Goal: Task Accomplishment & Management: Use online tool/utility

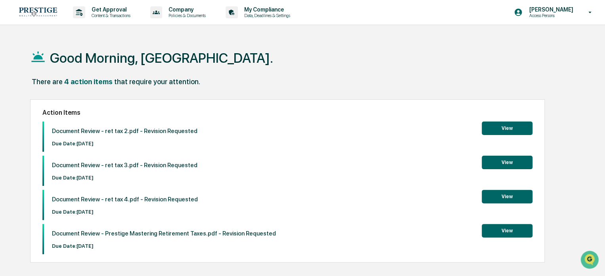
click at [527, 234] on button "View" at bounding box center [507, 230] width 51 height 13
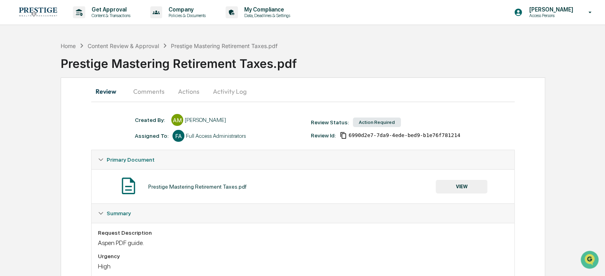
click at [186, 87] on button "Actions" at bounding box center [189, 91] width 36 height 19
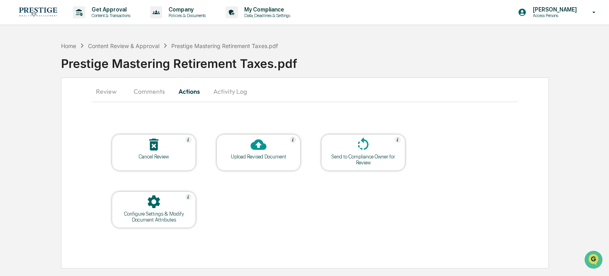
click at [239, 157] on div "Upload Revised Document" at bounding box center [258, 156] width 71 height 6
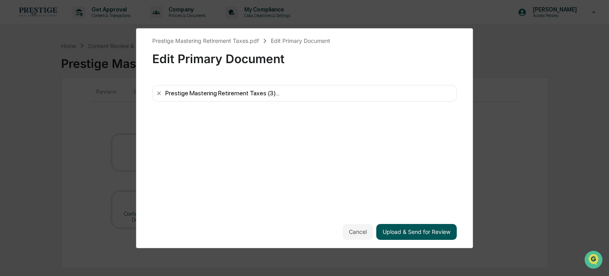
click at [419, 227] on button "Upload & Send for Review" at bounding box center [416, 232] width 80 height 16
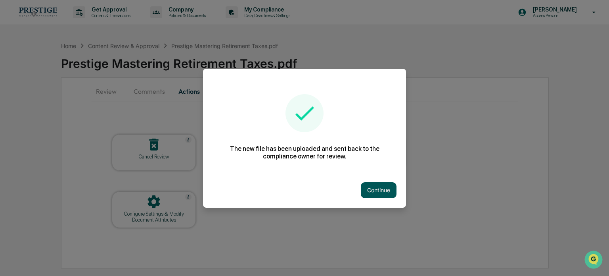
click at [393, 192] on button "Continue" at bounding box center [379, 190] width 36 height 16
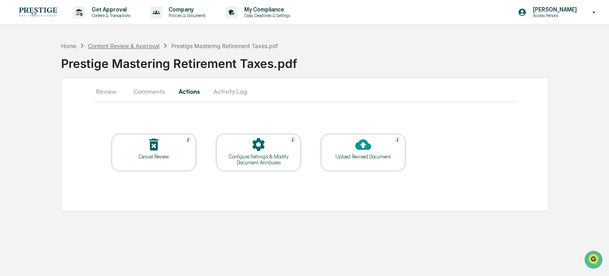
click at [145, 46] on div "Content Review & Approval" at bounding box center [123, 45] width 71 height 7
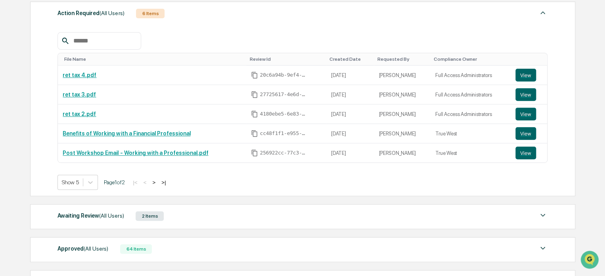
scroll to position [119, 0]
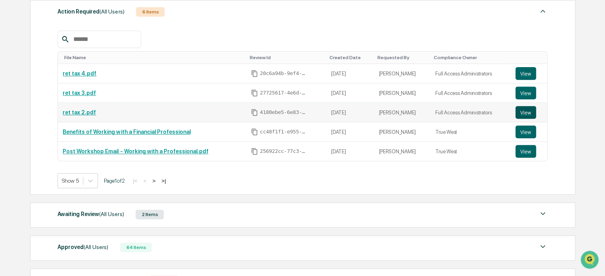
click at [529, 108] on button "View" at bounding box center [525, 112] width 21 height 13
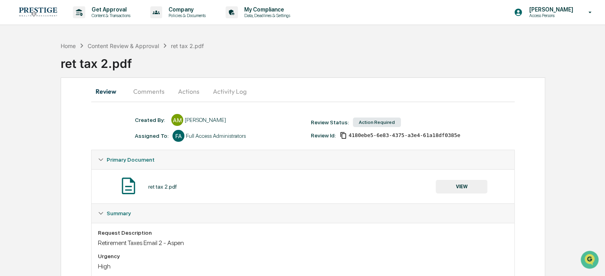
click at [182, 92] on button "Actions" at bounding box center [189, 91] width 36 height 19
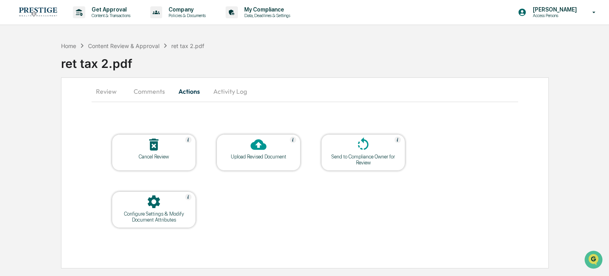
click at [262, 145] on icon at bounding box center [259, 144] width 16 height 11
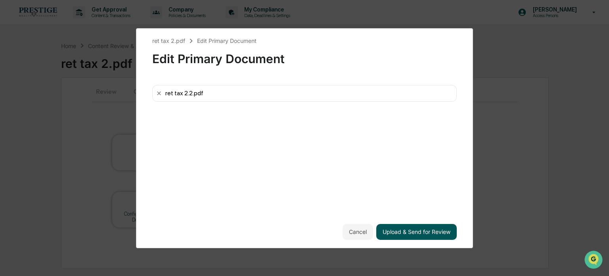
click at [423, 232] on button "Upload & Send for Review" at bounding box center [416, 232] width 80 height 16
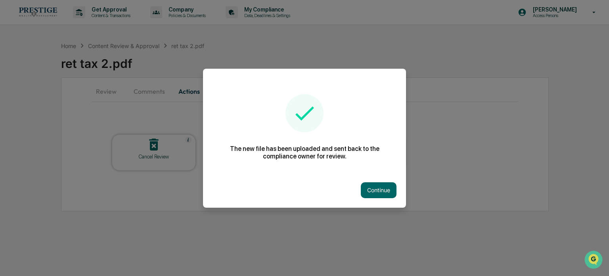
click at [373, 186] on button "Continue" at bounding box center [379, 190] width 36 height 16
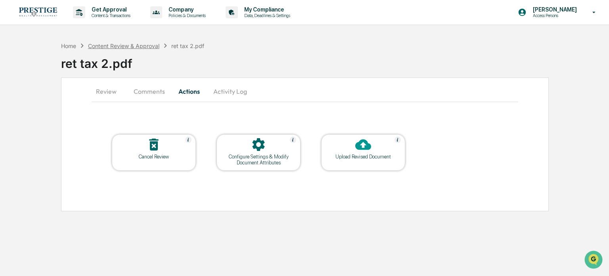
click at [145, 42] on div "Content Review & Approval" at bounding box center [123, 45] width 71 height 7
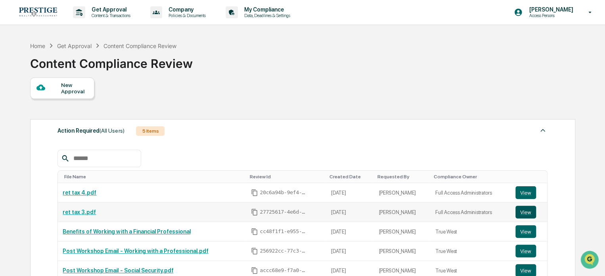
click at [525, 209] on button "View" at bounding box center [525, 211] width 21 height 13
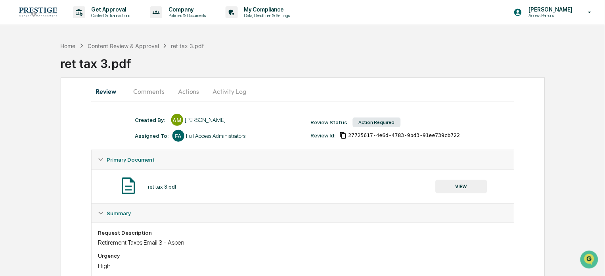
click at [178, 89] on button "Actions" at bounding box center [189, 91] width 36 height 19
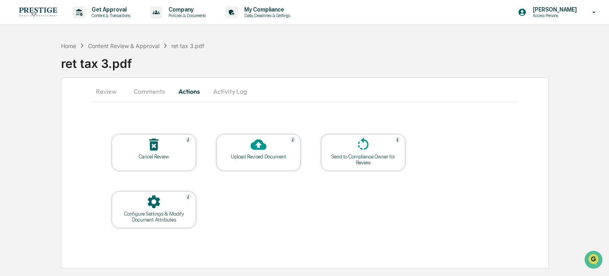
click at [273, 149] on div at bounding box center [258, 144] width 79 height 17
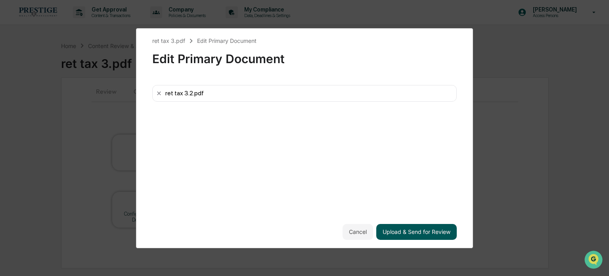
click at [409, 229] on button "Upload & Send for Review" at bounding box center [416, 232] width 80 height 16
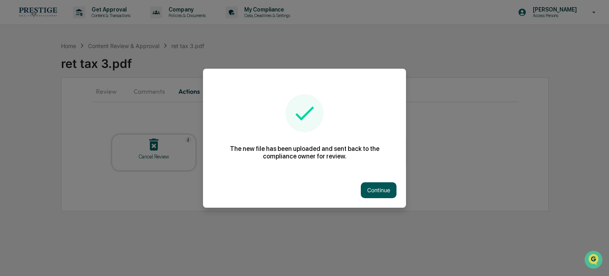
click at [373, 186] on button "Continue" at bounding box center [379, 190] width 36 height 16
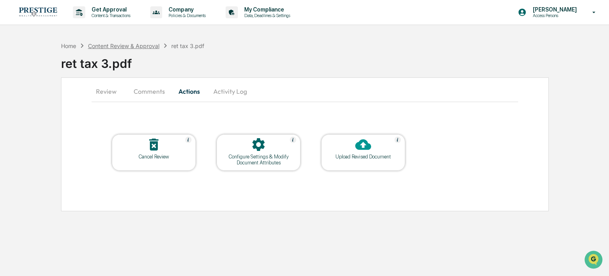
click at [140, 48] on div "Content Review & Approval" at bounding box center [123, 45] width 71 height 7
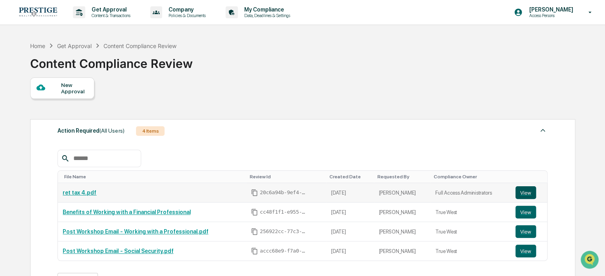
click at [519, 195] on button "View" at bounding box center [525, 192] width 21 height 13
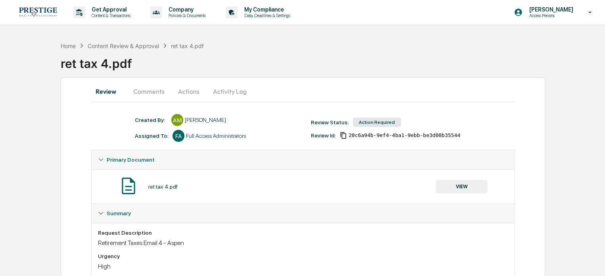
click at [190, 94] on button "Actions" at bounding box center [189, 91] width 36 height 19
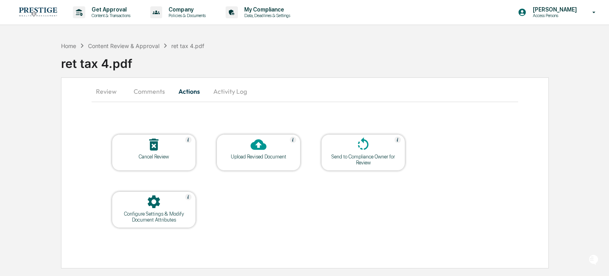
click at [248, 148] on div at bounding box center [258, 144] width 79 height 17
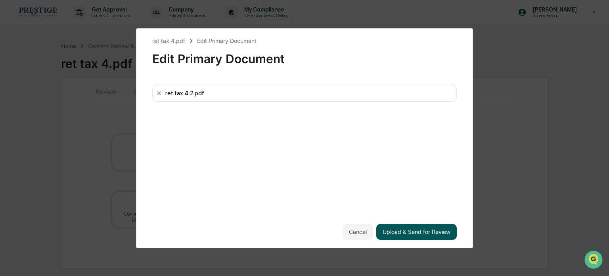
click at [410, 228] on button "Upload & Send for Review" at bounding box center [416, 232] width 80 height 16
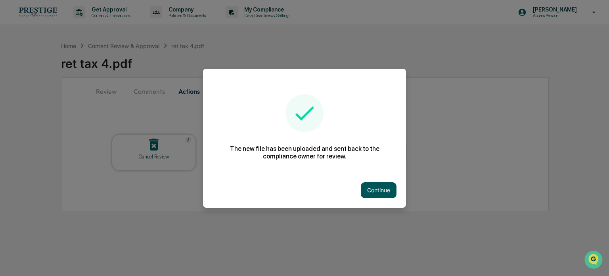
click at [381, 191] on button "Continue" at bounding box center [379, 190] width 36 height 16
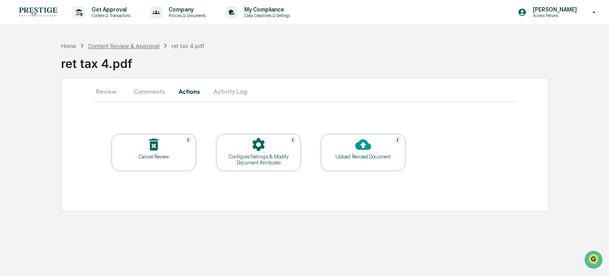
click at [132, 44] on div "Content Review & Approval" at bounding box center [123, 45] width 71 height 7
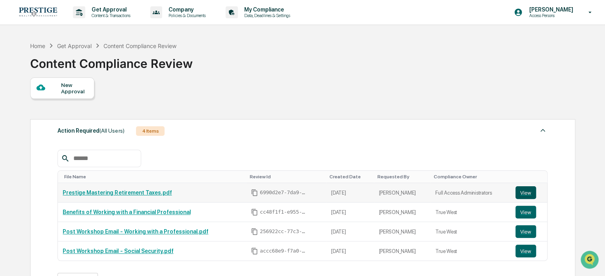
click at [521, 195] on button "View" at bounding box center [525, 192] width 21 height 13
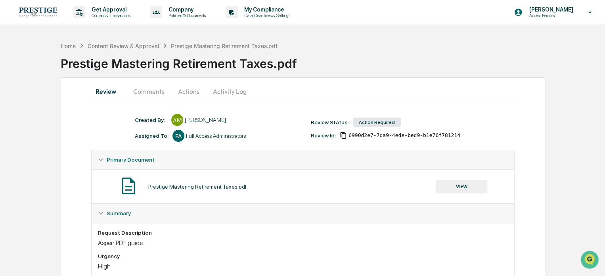
click at [149, 86] on button "Comments" at bounding box center [149, 91] width 44 height 19
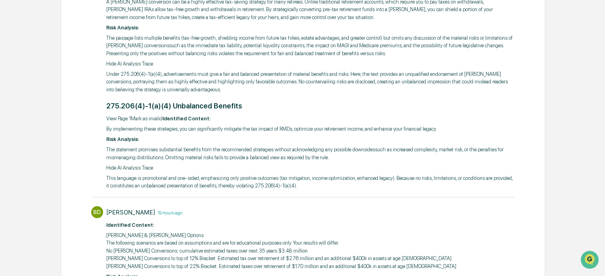
scroll to position [159, 0]
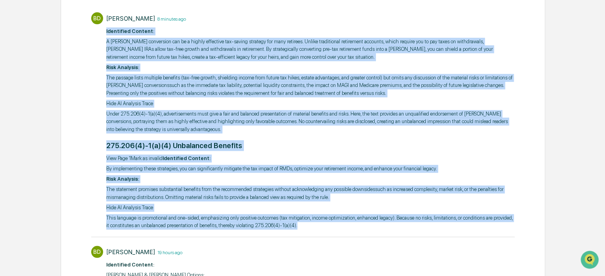
drag, startPoint x: 297, startPoint y: 222, endPoint x: 100, endPoint y: 31, distance: 274.7
click at [100, 31] on div "BD Brian Drolet 8 minutes ago ​ Identified Content: A Roth IRA conversion can b…" at bounding box center [302, 119] width 423 height 223
copy div "​ Identified Content: A Roth IRA conversion can be a highly effective tax-savin…"
